Goal: Task Accomplishment & Management: Manage account settings

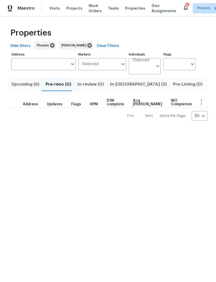
click at [31, 88] on span "Upcoming (6)" at bounding box center [25, 84] width 28 height 7
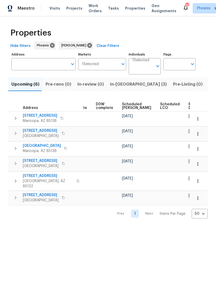
scroll to position [0, 130]
click at [189, 110] on span "Ready Date" at bounding box center [194, 105] width 11 height 7
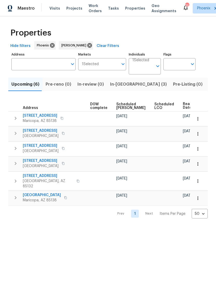
scroll to position [0, 136]
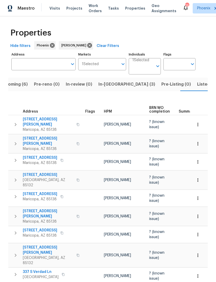
scroll to position [0, 12]
click at [110, 88] on span "In-reno (3)" at bounding box center [126, 84] width 57 height 7
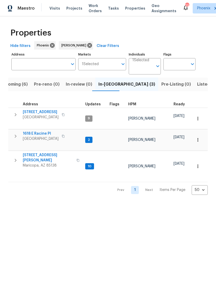
click at [37, 152] on span "[STREET_ADDRESS][PERSON_NAME]" at bounding box center [48, 157] width 51 height 10
click at [20, 155] on button "button" at bounding box center [15, 160] width 10 height 16
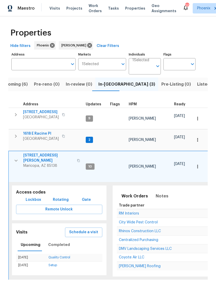
click at [136, 247] on span "DMV Landscaping Services LLC" at bounding box center [145, 249] width 53 height 4
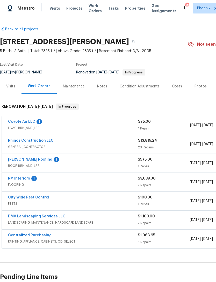
click at [23, 180] on link "RM Interiors" at bounding box center [19, 179] width 22 height 4
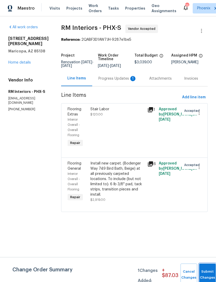
click at [203, 271] on button "Submit Changes" at bounding box center [207, 274] width 17 height 22
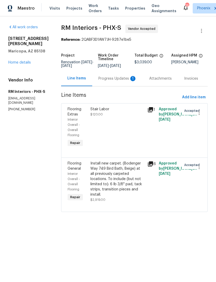
click at [124, 81] on div "Progress Updates 1" at bounding box center [117, 78] width 38 height 5
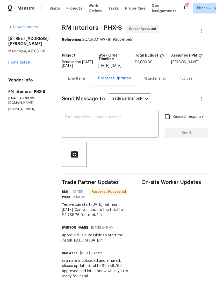
click at [80, 86] on div "Line Items" at bounding box center [77, 78] width 30 height 15
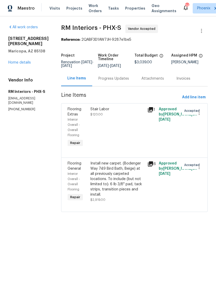
click at [123, 176] on div "Install new carpet. (Bodenger Way 749 Bird Bath, Beige) at all previously carpe…" at bounding box center [117, 179] width 54 height 36
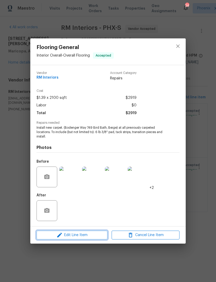
click at [83, 235] on span "Edit Line Item" at bounding box center [72, 235] width 68 height 6
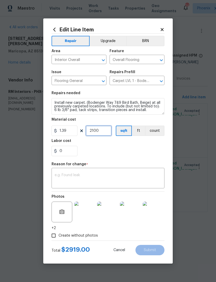
click at [105, 133] on input "2100" at bounding box center [99, 130] width 26 height 10
type input "1"
click at [74, 134] on input "1.39" at bounding box center [65, 130] width 26 height 10
type input "2668.76"
click at [122, 174] on textarea at bounding box center [108, 178] width 107 height 11
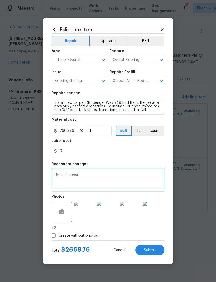
type textarea "Updated cost"
click at [156, 155] on div "0" at bounding box center [108, 151] width 113 height 10
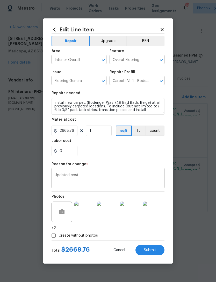
click at [151, 252] on button "Submit" at bounding box center [150, 250] width 29 height 10
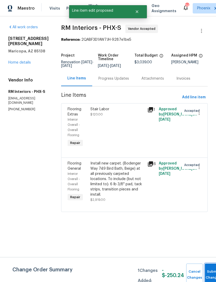
click at [209, 271] on button "Submit Changes" at bounding box center [213, 274] width 17 height 22
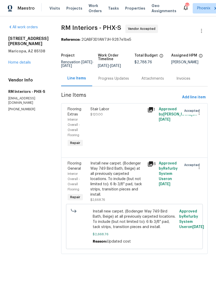
click at [28, 62] on link "Home details" at bounding box center [19, 63] width 23 height 4
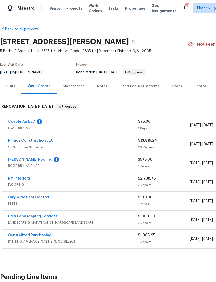
click at [25, 161] on link "[PERSON_NAME] Roofing" at bounding box center [30, 160] width 44 height 4
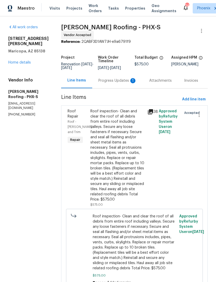
click at [123, 83] on div "Progress Updates 1" at bounding box center [117, 80] width 38 height 5
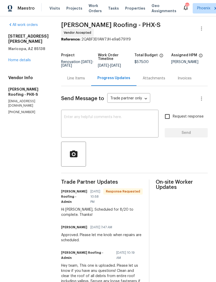
scroll to position [3, 0]
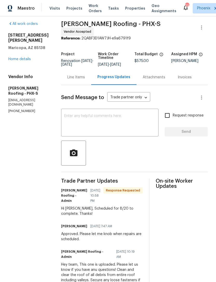
click at [127, 128] on textarea at bounding box center [109, 123] width 91 height 18
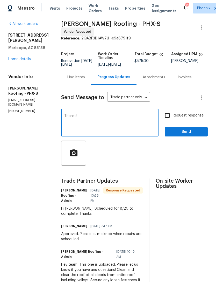
type textarea "Thanks!"
click at [189, 135] on span "Send" at bounding box center [186, 132] width 35 height 6
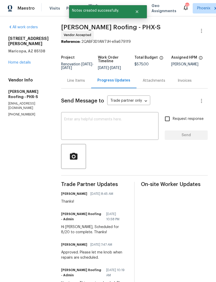
click at [27, 61] on link "Home details" at bounding box center [19, 63] width 23 height 4
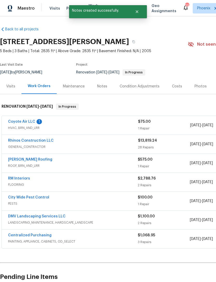
click at [28, 123] on link "Coyote Air LLC" at bounding box center [21, 122] width 27 height 4
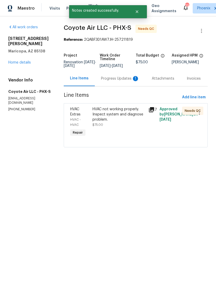
click at [129, 81] on div "Progress Updates 1" at bounding box center [120, 78] width 38 height 5
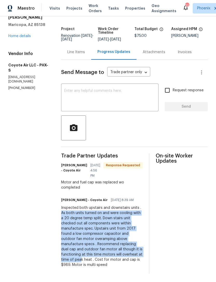
scroll to position [5, 0]
copy div "As both units turned on and were cooling with a 20 degree temp split. Down stai…"
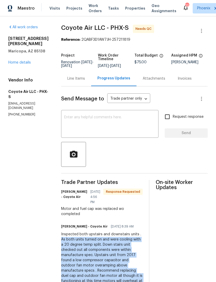
scroll to position [0, 0]
click at [73, 77] on div "Line Items" at bounding box center [76, 78] width 18 height 5
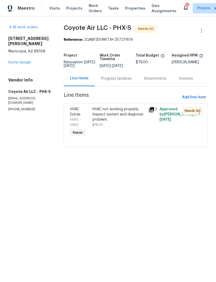
click at [137, 120] on div "HVAC not working properly. Inspect system and diagnose problem." at bounding box center [119, 115] width 53 height 16
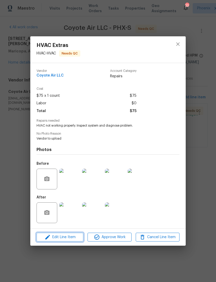
click at [67, 239] on span "Edit Line Item" at bounding box center [60, 237] width 44 height 6
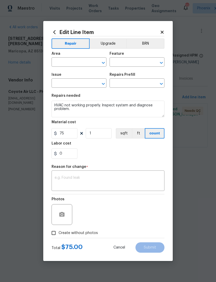
type input "HVAC"
type input "HVAC Extras"
type input "HVAC Assessment $75.00"
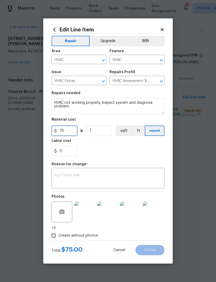
click at [76, 131] on input "75" at bounding box center [65, 130] width 26 height 10
type input "989"
click at [122, 178] on textarea at bounding box center [108, 178] width 107 height 11
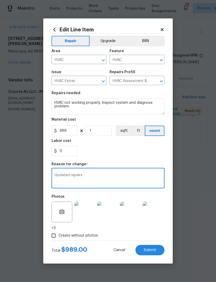
type textarea "Updated repairs"
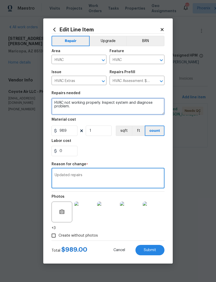
click at [90, 109] on textarea "HVAC not working properly. Inspect system and diagnose problem." at bounding box center [108, 106] width 113 height 17
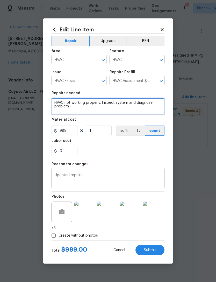
click at [86, 109] on textarea "HVAC not working properly. Inspect system and diagnose problem.-" at bounding box center [108, 106] width 113 height 17
paste textarea "As both units turned on and were cooling with a 20 degree temp split. Down stai…"
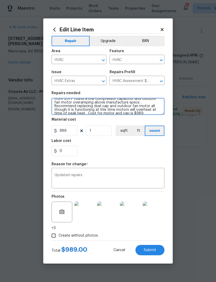
scroll to position [20, 0]
click at [109, 106] on textarea "HVAC not working properly. Inspect system and diagnose problem.- As both units …" at bounding box center [108, 106] width 113 height 17
click at [114, 105] on textarea "HVAC not working properly. Inspect system and diagnose problem.- As both units …" at bounding box center [108, 106] width 113 height 17
click at [111, 104] on textarea "HVAC not working properly. Inspect system and diagnose problem.- As both units …" at bounding box center [108, 106] width 113 height 17
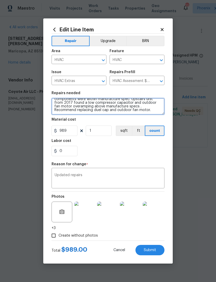
scroll to position [15, 0]
type textarea "HVAC not working properly. Inspect system and diagnose problem.- As both units …"
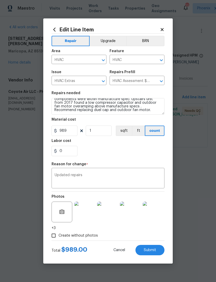
click at [138, 151] on div "0" at bounding box center [108, 151] width 113 height 10
click at [151, 249] on span "Submit" at bounding box center [150, 250] width 12 height 4
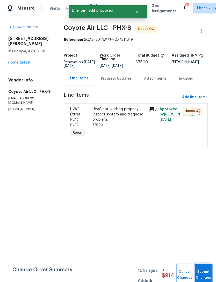
click at [202, 264] on button "Submit Changes" at bounding box center [203, 274] width 17 height 22
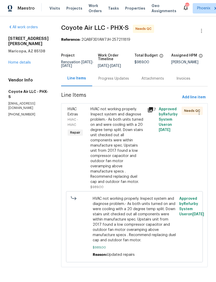
click at [118, 81] on div "Progress Updates" at bounding box center [113, 78] width 31 height 5
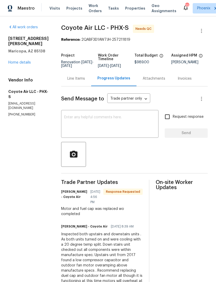
click at [73, 81] on div "Line Items" at bounding box center [76, 78] width 18 height 5
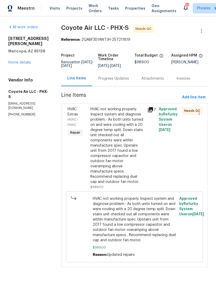
click at [148, 210] on span "HVAC not working properly. Inspect system and diagnose problem.- As both units …" at bounding box center [135, 219] width 84 height 47
click at [133, 149] on div "HVAC not working properly. Inspect system and diagnose problem.- As both units …" at bounding box center [117, 146] width 54 height 78
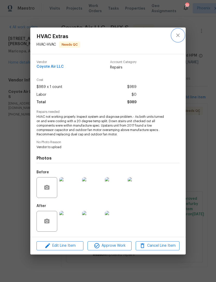
click at [181, 35] on icon "close" at bounding box center [178, 35] width 6 height 6
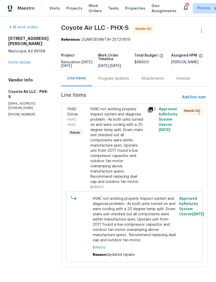
click at [118, 81] on div "Progress Updates" at bounding box center [113, 78] width 31 height 5
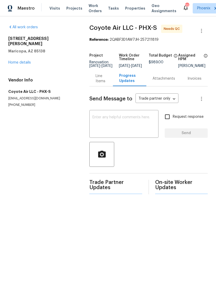
click at [123, 128] on textarea at bounding box center [124, 124] width 63 height 18
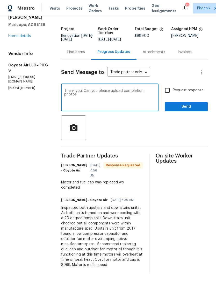
scroll to position [37, 0]
click at [86, 89] on textarea "Thank you! Can you please upload completion photos if motor and full cap?" at bounding box center [109, 98] width 91 height 18
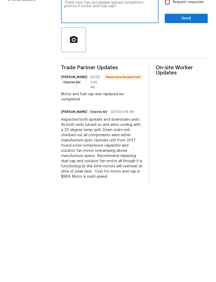
scroll to position [9, 0]
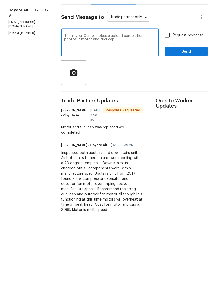
click at [104, 89] on textarea "Thank you! Can you please upload completion photos if motor and fuel cap?" at bounding box center [109, 98] width 91 height 18
type textarea "Thank you! Can you please upload completion photos of all completed work?"
click at [194, 103] on span "Send" at bounding box center [186, 106] width 35 height 6
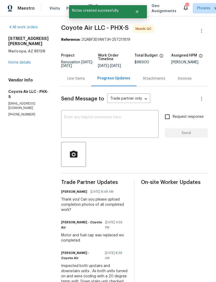
click at [25, 64] on link "Home details" at bounding box center [19, 63] width 23 height 4
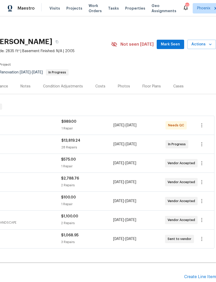
scroll to position [0, 77]
click at [202, 203] on icon "button" at bounding box center [201, 201] width 1 height 4
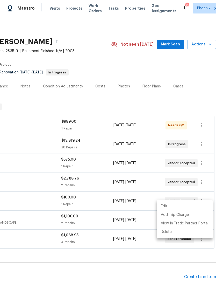
click at [129, 210] on div at bounding box center [108, 141] width 216 height 282
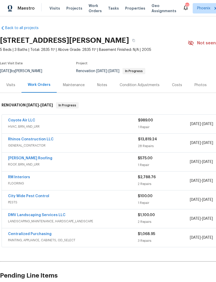
scroll to position [1, 0]
click at [32, 198] on link "City Wide Pest Control" at bounding box center [28, 196] width 41 height 4
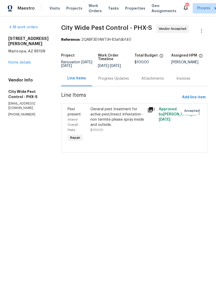
click at [115, 81] on div "Progress Updates" at bounding box center [113, 78] width 31 height 5
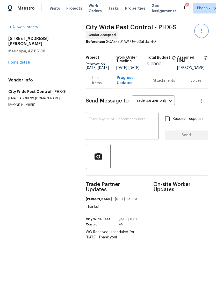
click at [202, 33] on icon "button" at bounding box center [201, 31] width 1 height 4
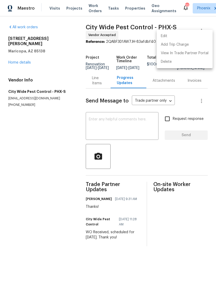
click at [166, 37] on li "Edit" at bounding box center [185, 36] width 56 height 9
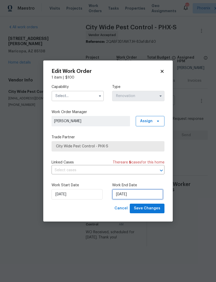
click at [154, 197] on input "8/29/2025" at bounding box center [137, 194] width 51 height 10
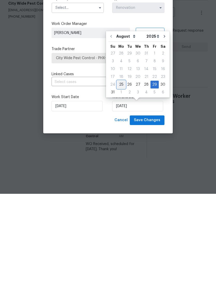
click at [121, 169] on div "25" at bounding box center [121, 172] width 8 height 7
type input "8/25/2025"
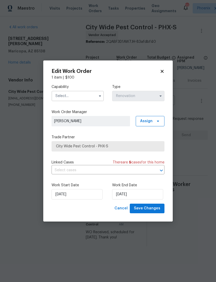
click at [92, 92] on input "text" at bounding box center [78, 96] width 52 height 10
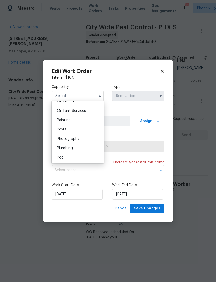
scroll to position [433, 0]
click at [63, 121] on div "Pests" at bounding box center [78, 118] width 50 height 9
type input "Pests"
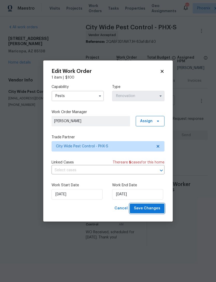
click at [154, 209] on span "Save Changes" at bounding box center [147, 208] width 26 height 6
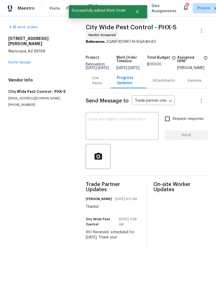
click at [26, 62] on link "Home details" at bounding box center [19, 63] width 23 height 4
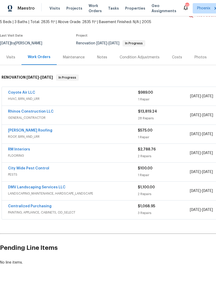
scroll to position [29, 0]
click at [102, 60] on div "Notes" at bounding box center [102, 56] width 10 height 5
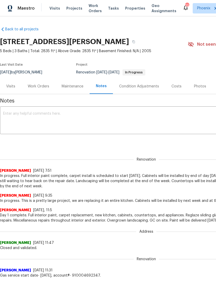
click at [67, 123] on textarea at bounding box center [146, 121] width 287 height 18
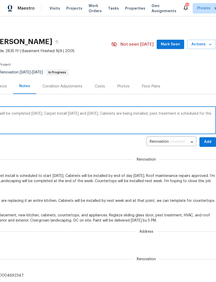
scroll to position [0, 77]
type textarea "HVAC repairs complete, roof maintenance will be completed tomorrow. Carpet inst…"
click at [210, 145] on span "Add" at bounding box center [208, 142] width 8 height 6
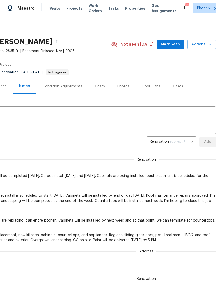
click at [171, 48] on span "Mark Seen" at bounding box center [170, 44] width 19 height 6
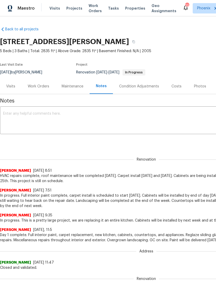
scroll to position [0, 0]
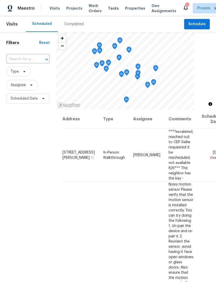
click at [20, 61] on input "text" at bounding box center [20, 59] width 29 height 8
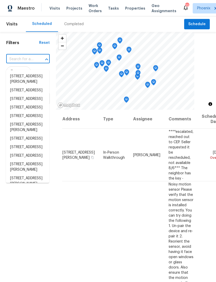
click at [19, 62] on input "text" at bounding box center [20, 59] width 29 height 8
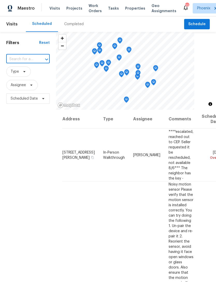
paste input "43531 W Bailey Dr, Maricopa, AZ 85138"
type input "43531 W Bailey Dr, Maricopa, AZ 85138"
click at [33, 80] on li "43531 W Bailey Dr, Maricopa, AZ 85138" at bounding box center [27, 79] width 43 height 14
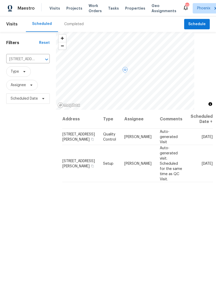
click at [0, 0] on icon at bounding box center [0, 0] width 0 height 0
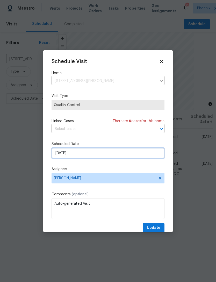
click at [109, 155] on input "9/1/2025" at bounding box center [108, 153] width 113 height 10
select select "8"
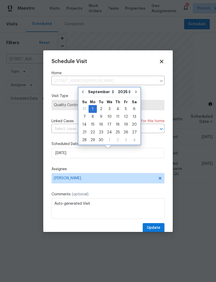
click at [82, 92] on icon "Go to previous month" at bounding box center [83, 91] width 2 height 3
type input "8/19/2025"
select select "7"
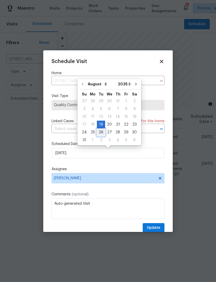
click at [100, 132] on div "26" at bounding box center [101, 132] width 8 height 7
type input "8/26/2025"
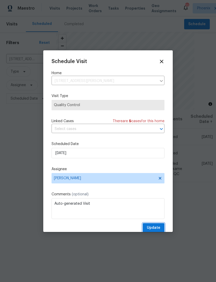
click at [157, 228] on span "Update" at bounding box center [153, 227] width 13 height 6
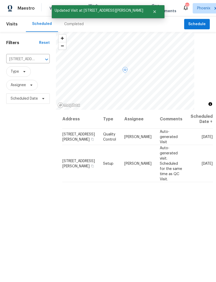
click at [0, 0] on icon at bounding box center [0, 0] width 0 height 0
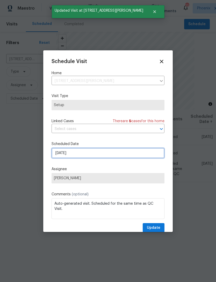
click at [110, 156] on input "[DATE]" at bounding box center [108, 153] width 113 height 10
select select "8"
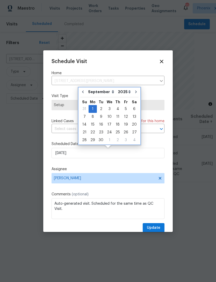
click at [83, 90] on icon "Go to previous month" at bounding box center [83, 92] width 4 height 4
type input "8/19/2025"
select select "7"
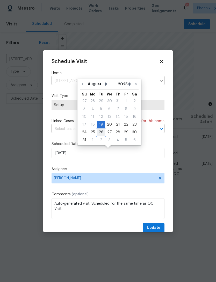
click at [100, 132] on div "26" at bounding box center [101, 132] width 8 height 7
type input "8/26/2025"
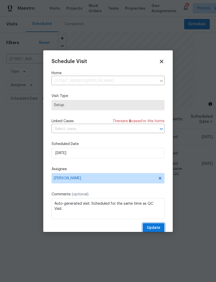
click at [157, 227] on span "Update" at bounding box center [153, 227] width 13 height 6
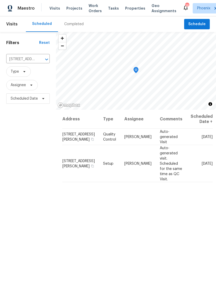
click at [38, 62] on icon "Clear" at bounding box center [39, 59] width 5 height 5
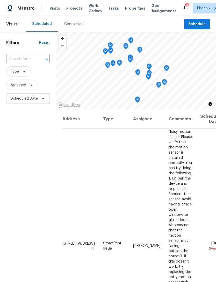
click at [22, 63] on input "text" at bounding box center [20, 59] width 29 height 8
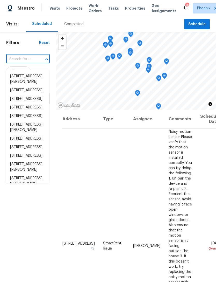
click at [20, 63] on input "text" at bounding box center [20, 59] width 29 height 8
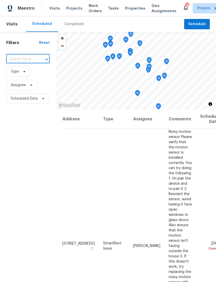
paste input "[STREET_ADDRESS]"
type input "[STREET_ADDRESS]"
click at [24, 80] on li "[STREET_ADDRESS]" at bounding box center [27, 76] width 43 height 9
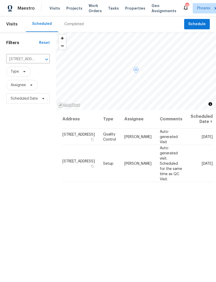
click at [0, 0] on icon at bounding box center [0, 0] width 0 height 0
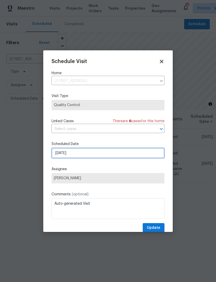
click at [116, 157] on input "[DATE]" at bounding box center [108, 153] width 113 height 10
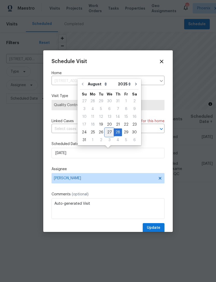
click at [107, 131] on div "27" at bounding box center [109, 132] width 9 height 7
type input "8/27/2025"
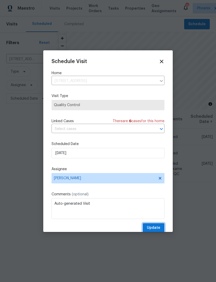
click at [158, 231] on span "Update" at bounding box center [153, 227] width 13 height 6
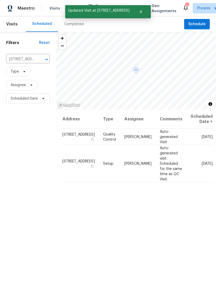
click at [0, 0] on icon at bounding box center [0, 0] width 0 height 0
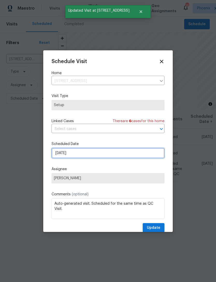
click at [111, 155] on input "[DATE]" at bounding box center [108, 153] width 113 height 10
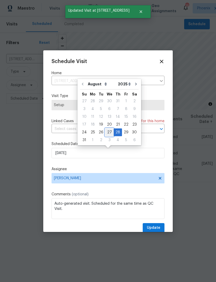
click at [108, 131] on div "27" at bounding box center [109, 132] width 9 height 7
type input "8/27/2025"
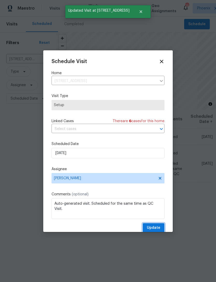
click at [157, 230] on span "Update" at bounding box center [153, 227] width 13 height 6
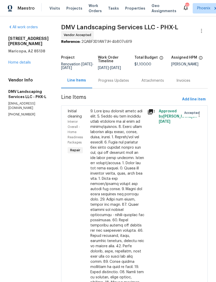
click at [114, 83] on div "Progress Updates" at bounding box center [113, 80] width 31 height 5
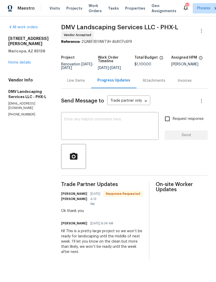
click at [23, 64] on link "Home details" at bounding box center [19, 63] width 23 height 4
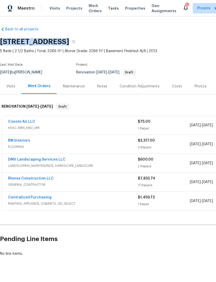
click at [109, 240] on h2 "Pending Line Items" at bounding box center [130, 239] width 261 height 24
click at [40, 168] on span "LANDSCAPING_MAINTENANCE, HARDSCAPE_LANDSCAPE" at bounding box center [73, 165] width 130 height 5
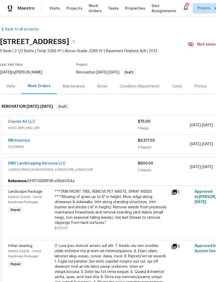
click at [48, 165] on link "DMV Landscaping Services LLC" at bounding box center [37, 163] width 58 height 4
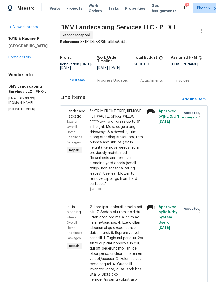
click at [115, 83] on div "Progress Updates" at bounding box center [112, 80] width 31 height 5
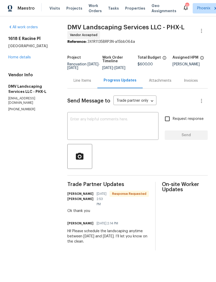
click at [20, 59] on link "Home details" at bounding box center [19, 57] width 23 height 4
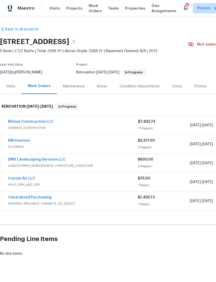
click at [102, 89] on div "Notes" at bounding box center [102, 86] width 10 height 5
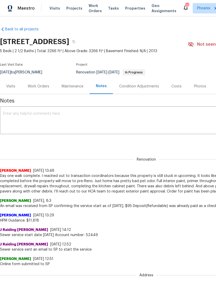
click at [70, 129] on textarea at bounding box center [146, 121] width 287 height 18
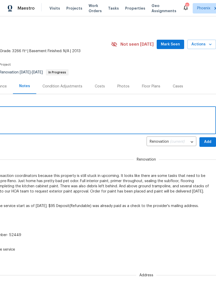
scroll to position [0, 77]
type textarea "In progress."
click at [208, 145] on span "Add" at bounding box center [208, 142] width 8 height 6
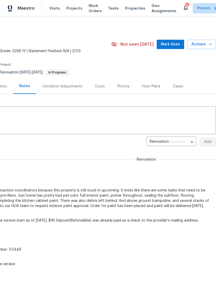
click at [178, 48] on span "Mark Seen" at bounding box center [170, 44] width 19 height 6
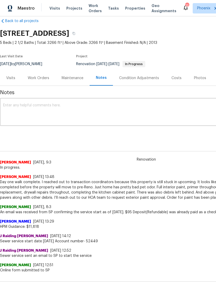
scroll to position [9, 0]
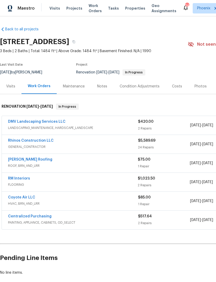
click at [42, 123] on link "DMV Landscaping Services LLC" at bounding box center [37, 122] width 58 height 4
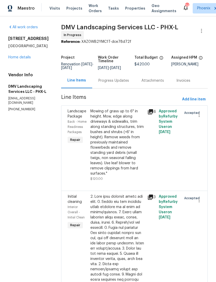
click at [112, 88] on div "Progress Updates" at bounding box center [113, 80] width 43 height 15
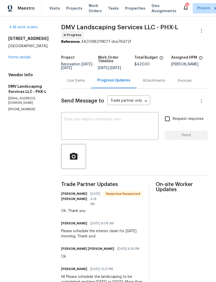
click at [25, 59] on link "Home details" at bounding box center [19, 57] width 23 height 4
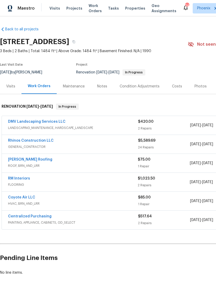
click at [17, 180] on link "RM Interiors" at bounding box center [19, 179] width 22 height 4
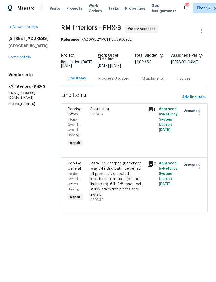
click at [115, 81] on div "Progress Updates" at bounding box center [113, 78] width 31 height 5
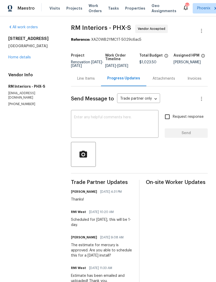
click at [114, 133] on textarea at bounding box center [114, 124] width 81 height 18
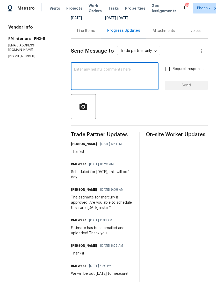
scroll to position [45, 0]
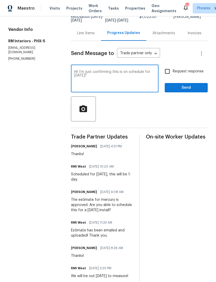
type textarea "Hi! I’m just confirming this is on schedule for today?"
click at [196, 91] on span "Send" at bounding box center [186, 87] width 35 height 6
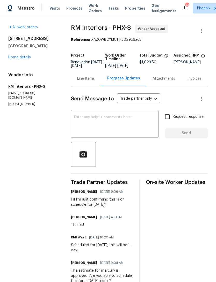
click at [23, 59] on link "Home details" at bounding box center [19, 57] width 23 height 4
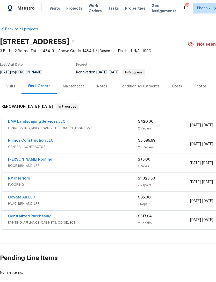
click at [103, 89] on div "Notes" at bounding box center [102, 86] width 10 height 5
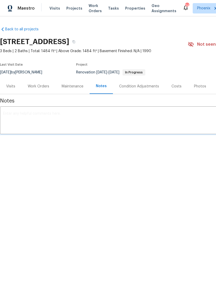
click at [88, 125] on textarea at bounding box center [146, 121] width 287 height 18
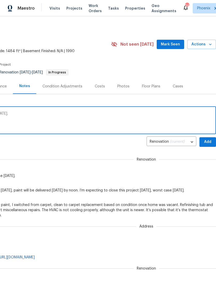
scroll to position [0, 77]
type textarea "Flooring install is today, clean and close tomorrow."
click at [209, 145] on span "Add" at bounding box center [208, 142] width 8 height 6
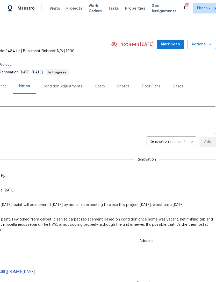
click at [173, 48] on span "Mark Seen" at bounding box center [170, 44] width 19 height 6
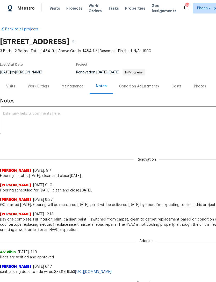
scroll to position [0, 0]
click at [43, 89] on div "Work Orders" at bounding box center [39, 86] width 22 height 5
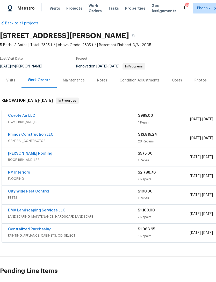
scroll to position [6, 0]
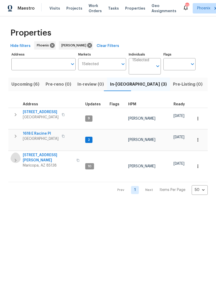
click at [19, 156] on button "button" at bounding box center [15, 160] width 10 height 16
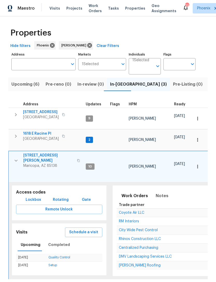
click at [135, 255] on span "DMV Landscaping Services LLC" at bounding box center [145, 257] width 53 height 4
click at [16, 157] on icon "button" at bounding box center [16, 160] width 6 height 6
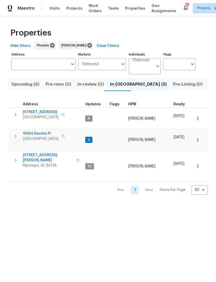
click at [41, 140] on span "[GEOGRAPHIC_DATA]" at bounding box center [41, 138] width 36 height 5
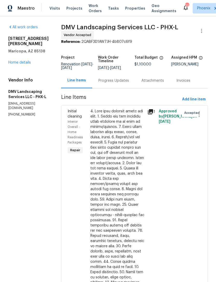
click at [118, 83] on div "Progress Updates" at bounding box center [113, 80] width 31 height 5
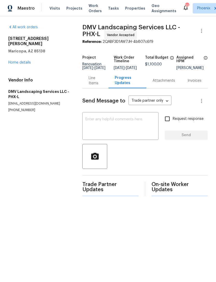
click at [107, 131] on textarea at bounding box center [121, 126] width 70 height 18
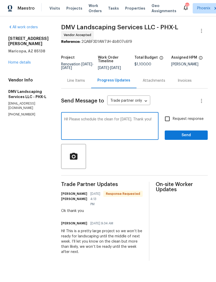
click at [127, 123] on textarea "Hi! Please schedule the clean for [DATE]. Thank you!" at bounding box center [109, 126] width 91 height 18
click at [147, 135] on textarea "Hi! Please schedule the clean for [DATE]. Thank you!" at bounding box center [109, 126] width 91 height 18
click at [115, 126] on textarea "Hi! Please schedule the clean for [DATE]. Thank you!" at bounding box center [109, 126] width 91 height 18
type textarea "Hi! Please schedule the clean for [DATE] are the countertops prefab or do they …"
click at [66, 127] on textarea "Hi! Please schedule the clean for [DATE] are the countertops prefab or do they …" at bounding box center [109, 126] width 91 height 18
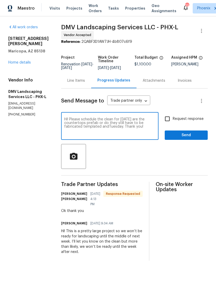
click at [64, 128] on textarea "Hi! Please schedule the clean for [DATE] are the countertops prefab or do they …" at bounding box center [109, 126] width 91 height 18
type textarea "Hi! Please schedule the clean for [DATE]. Thank you! Good"
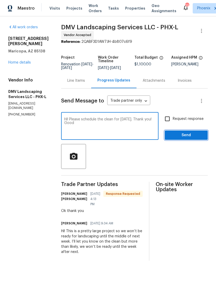
click at [198, 138] on span "Send" at bounding box center [186, 135] width 35 height 6
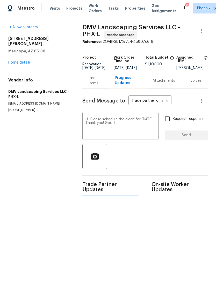
click at [198, 139] on div "Request response Send" at bounding box center [186, 126] width 43 height 26
click at [199, 140] on div "Request response Send" at bounding box center [186, 126] width 43 height 26
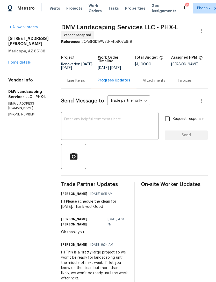
click at [25, 64] on link "Home details" at bounding box center [19, 63] width 23 height 4
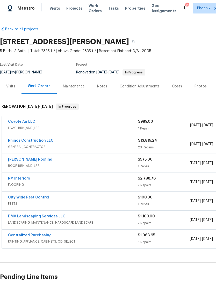
click at [168, 54] on span "5 Beds | 3 Baths | Total: 2835 ft² | Above Grade: 2835 ft² | Basement Finished:…" at bounding box center [113, 50] width 227 height 5
click at [180, 63] on section "[STREET_ADDRESS][PERSON_NAME] 5 Beds | 3 Baths | Total: 2835 ft² | Above Grade:…" at bounding box center [146, 57] width 293 height 44
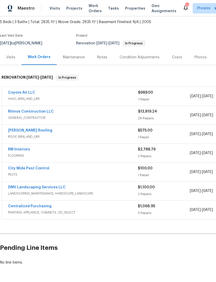
scroll to position [29, 0]
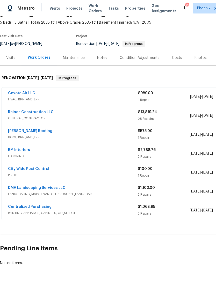
click at [101, 60] on div "Notes" at bounding box center [102, 57] width 10 height 5
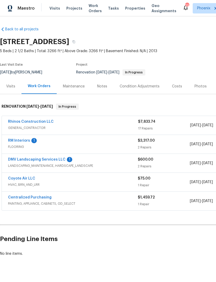
click at [26, 142] on link "RM Interiors" at bounding box center [19, 141] width 22 height 4
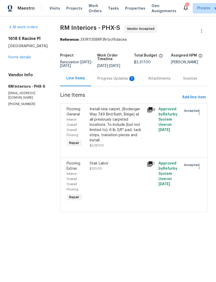
click at [122, 81] on div "Progress Updates 1" at bounding box center [116, 78] width 38 height 5
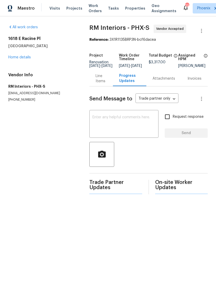
click at [124, 133] on textarea at bounding box center [124, 124] width 63 height 18
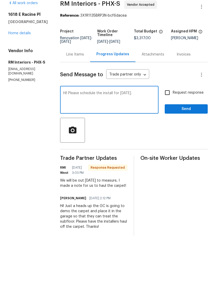
type textarea "Hi! Please schedule the install for [DATE]."
click at [199, 130] on span "Send" at bounding box center [186, 133] width 35 height 6
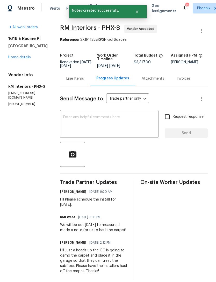
click at [26, 59] on link "Home details" at bounding box center [19, 57] width 23 height 4
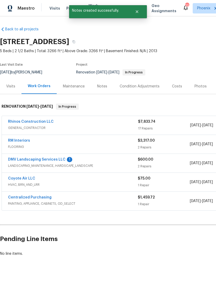
click at [44, 161] on link "DMV Landscaping Services LLC" at bounding box center [37, 160] width 58 height 4
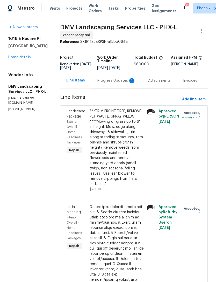
click at [123, 83] on div "Progress Updates 1" at bounding box center [116, 80] width 38 height 5
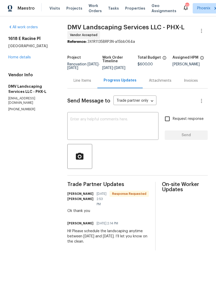
click at [137, 132] on textarea at bounding box center [112, 126] width 85 height 18
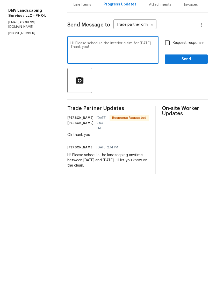
type textarea "Hi! Please schedule the interior claim for [DATE]. Thank you!"
click at [196, 132] on span "Send" at bounding box center [186, 135] width 35 height 6
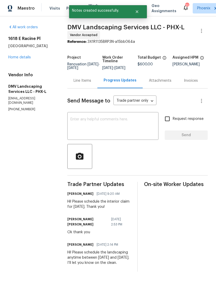
click at [29, 59] on link "Home details" at bounding box center [19, 57] width 23 height 4
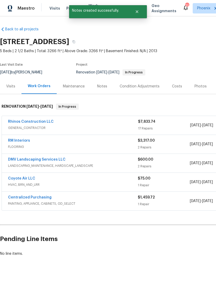
click at [104, 89] on div "Notes" at bounding box center [102, 86] width 10 height 5
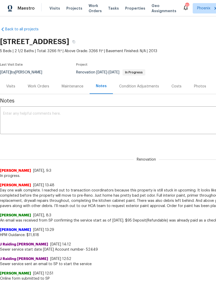
click at [117, 122] on textarea at bounding box center [146, 121] width 287 height 18
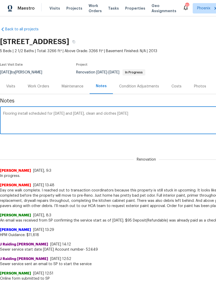
click at [118, 119] on textarea "Flooring install scheduled for [DATE] and [DATE], clean and clothes [DATE]" at bounding box center [146, 121] width 287 height 18
click at [153, 123] on textarea "Flooring install scheduled for [DATE] and [DATE], clean and close [DATE]" at bounding box center [146, 121] width 287 height 18
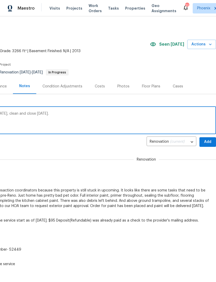
scroll to position [0, 77]
type textarea "Flooring install scheduled for [DATE] and [DATE], clean and close [DATE]."
click at [209, 145] on span "Add" at bounding box center [208, 142] width 8 height 6
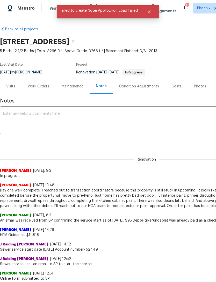
scroll to position [0, 0]
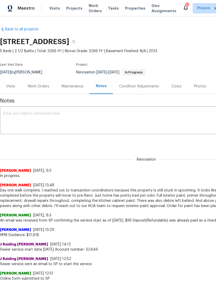
click at [79, 114] on div "x ​" at bounding box center [146, 121] width 293 height 26
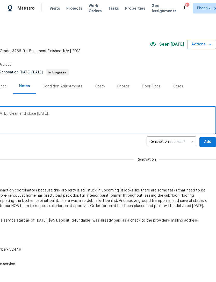
scroll to position [0, 77]
type textarea "Flooring install scheduled for next Monday and Tuesday, clean and close Wednesd…"
click at [206, 145] on span "Add" at bounding box center [208, 142] width 8 height 6
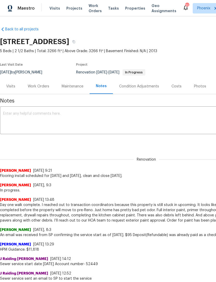
scroll to position [0, 0]
